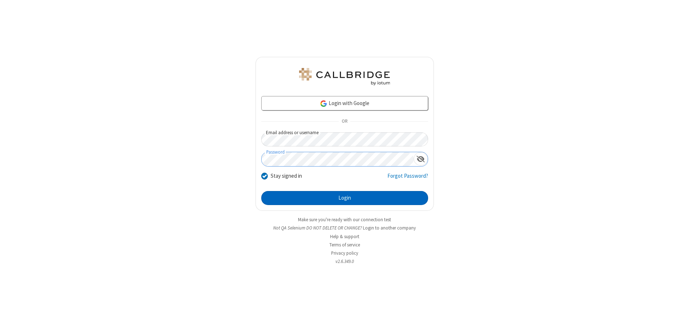
click at [344, 198] on button "Login" at bounding box center [344, 198] width 167 height 14
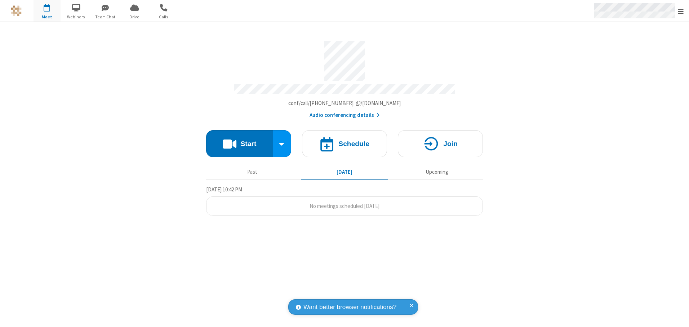
click at [680, 11] on span "Open menu" at bounding box center [681, 11] width 6 height 7
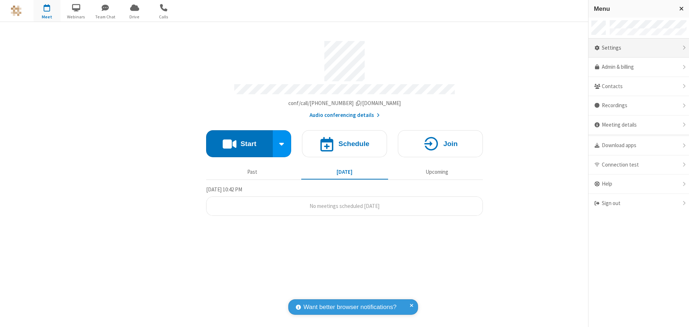
click at [638, 48] on div "Settings" at bounding box center [638, 48] width 100 height 19
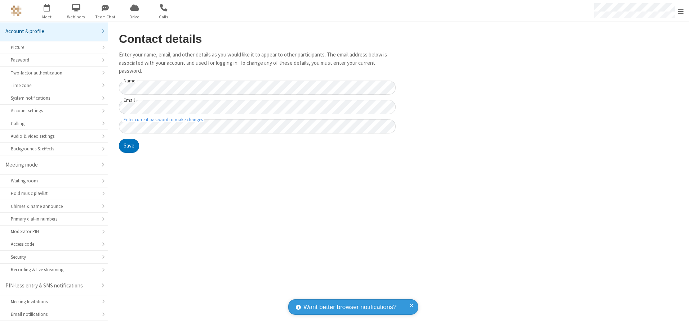
scroll to position [13, 0]
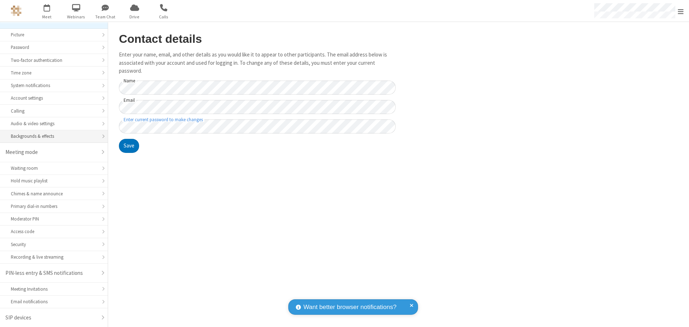
click at [51, 137] on div "Backgrounds & effects" at bounding box center [54, 136] width 86 height 7
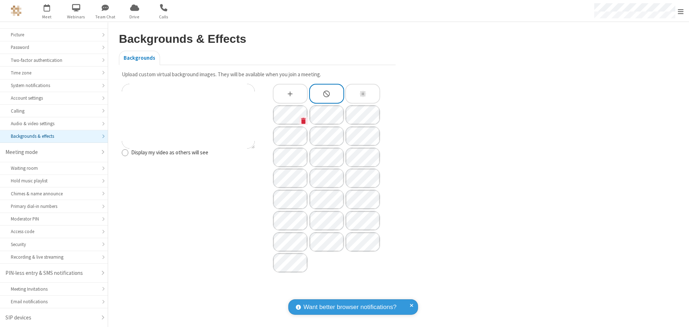
click at [303, 121] on icon "Custom Background" at bounding box center [303, 121] width 5 height 6
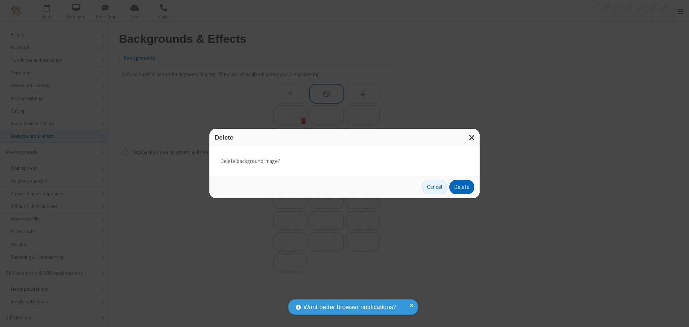
click at [462, 187] on button "Delete" at bounding box center [461, 187] width 25 height 14
